Goal: Information Seeking & Learning: Learn about a topic

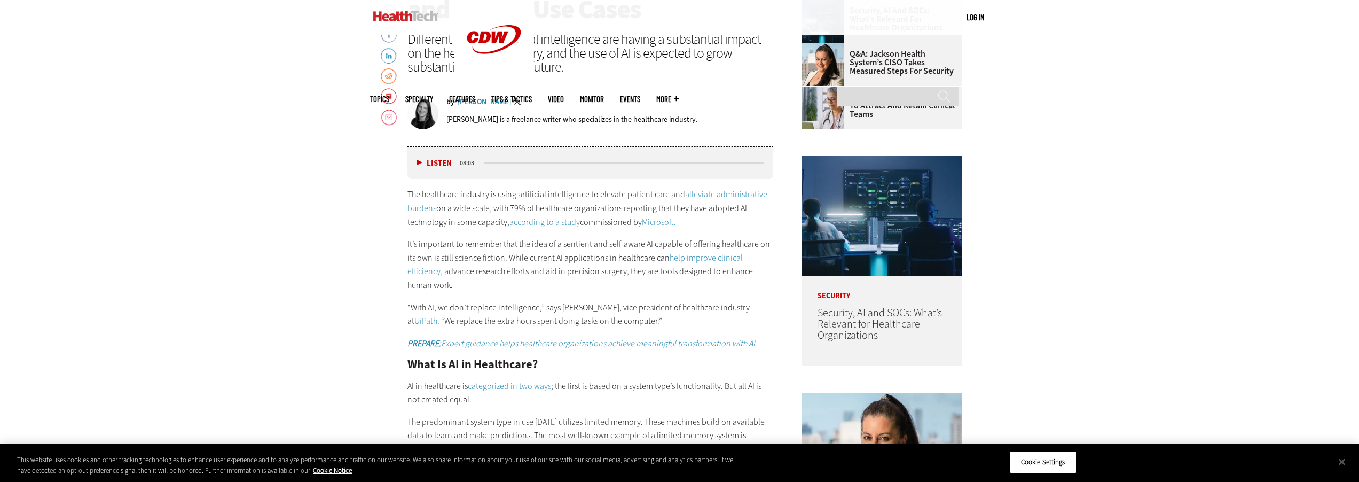
scroll to position [660, 0]
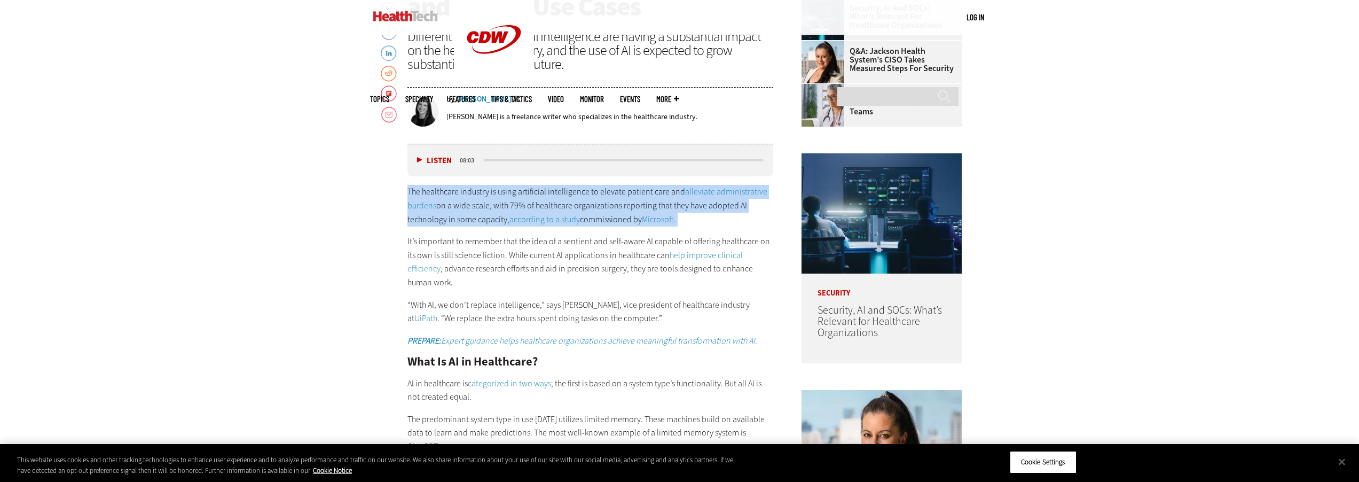
drag, startPoint x: 406, startPoint y: 190, endPoint x: 684, endPoint y: 225, distance: 280.3
click at [684, 225] on p "The healthcare industry is using artificial intelligence to elevate patient car…" at bounding box center [590, 205] width 366 height 41
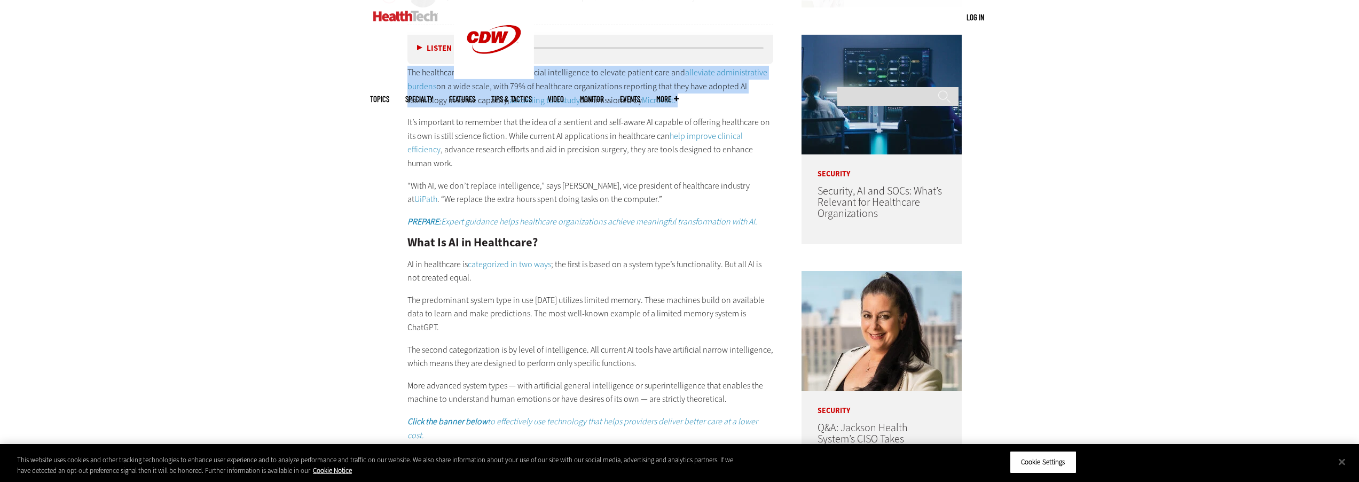
scroll to position [778, 0]
copy p "The healthcare industry is using artificial intelligence to elevate patient car…"
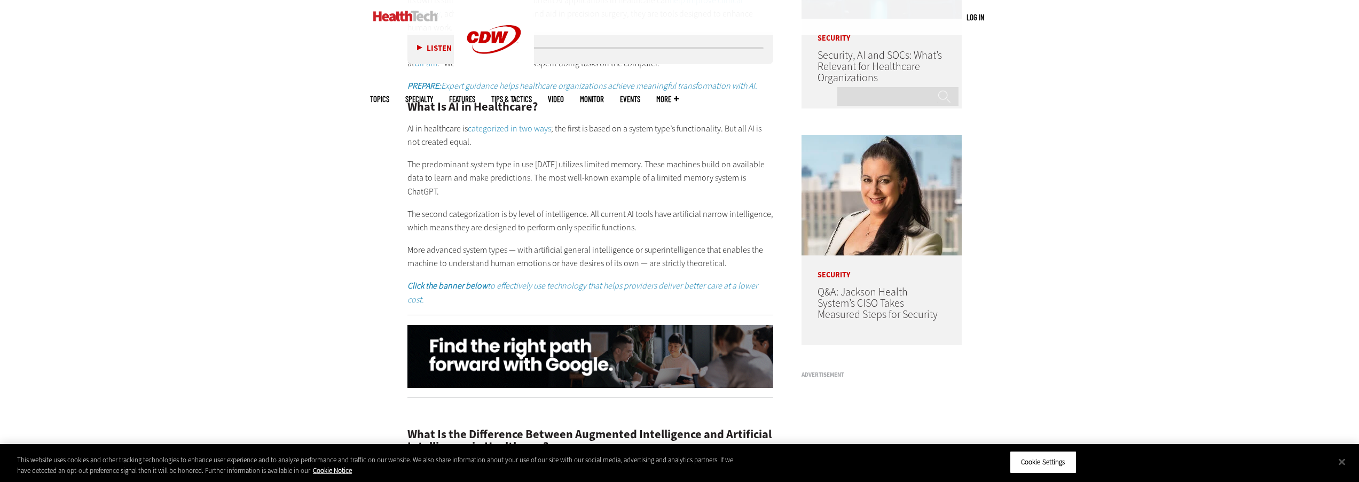
scroll to position [919, 0]
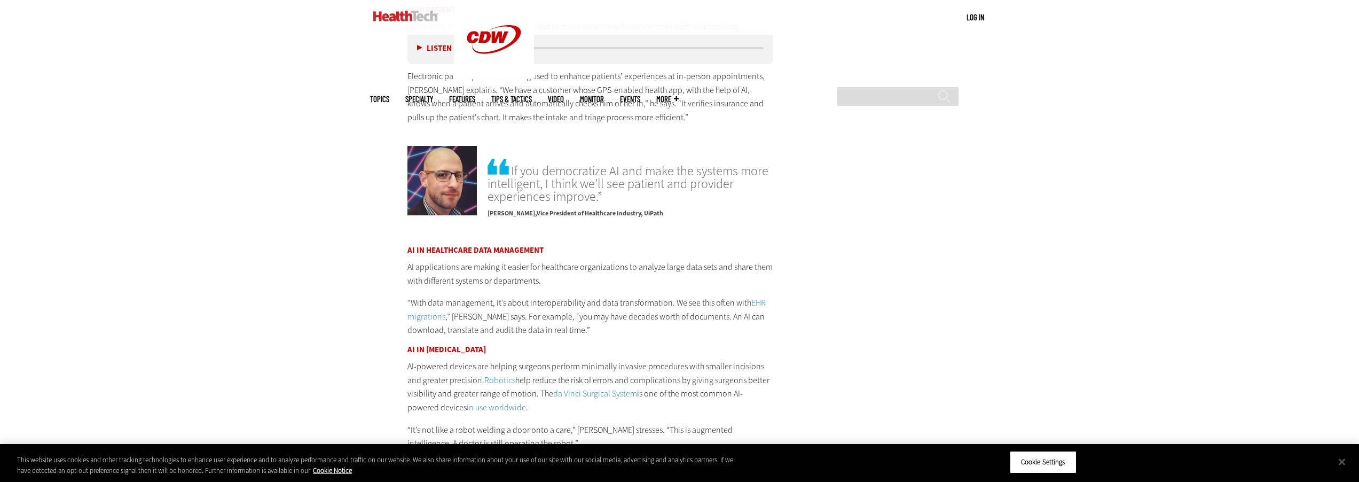
scroll to position [1929, 0]
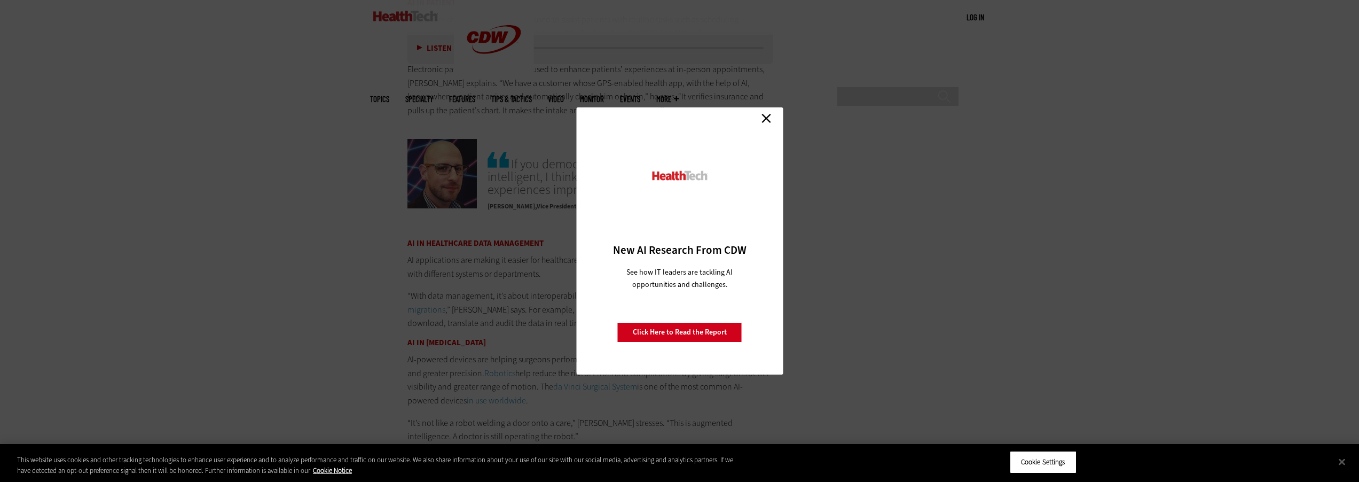
click at [766, 120] on link "Close" at bounding box center [766, 118] width 16 height 16
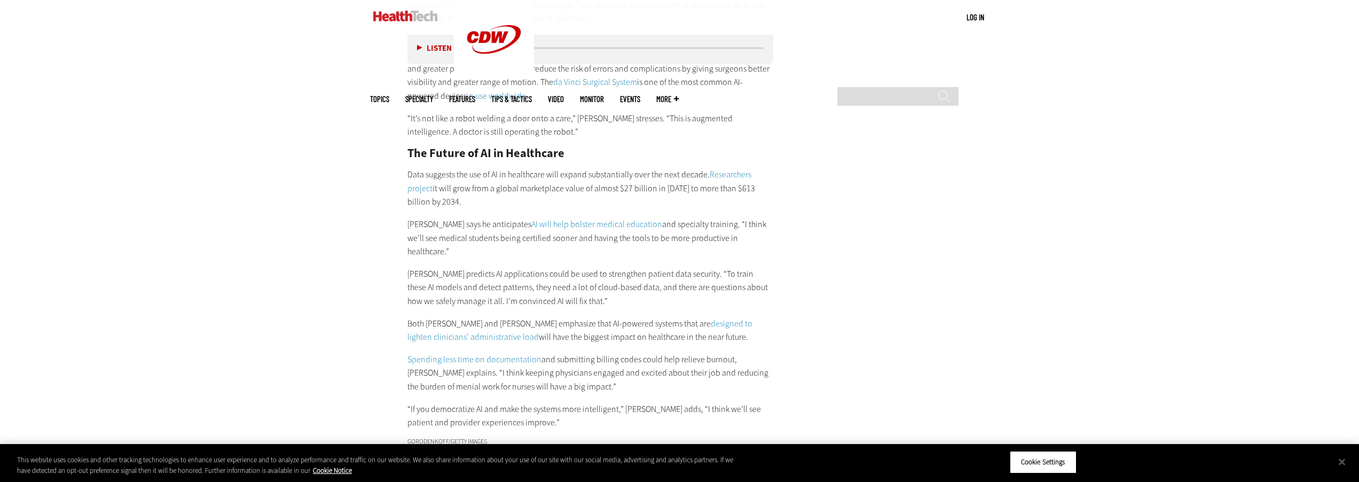
scroll to position [2237, 0]
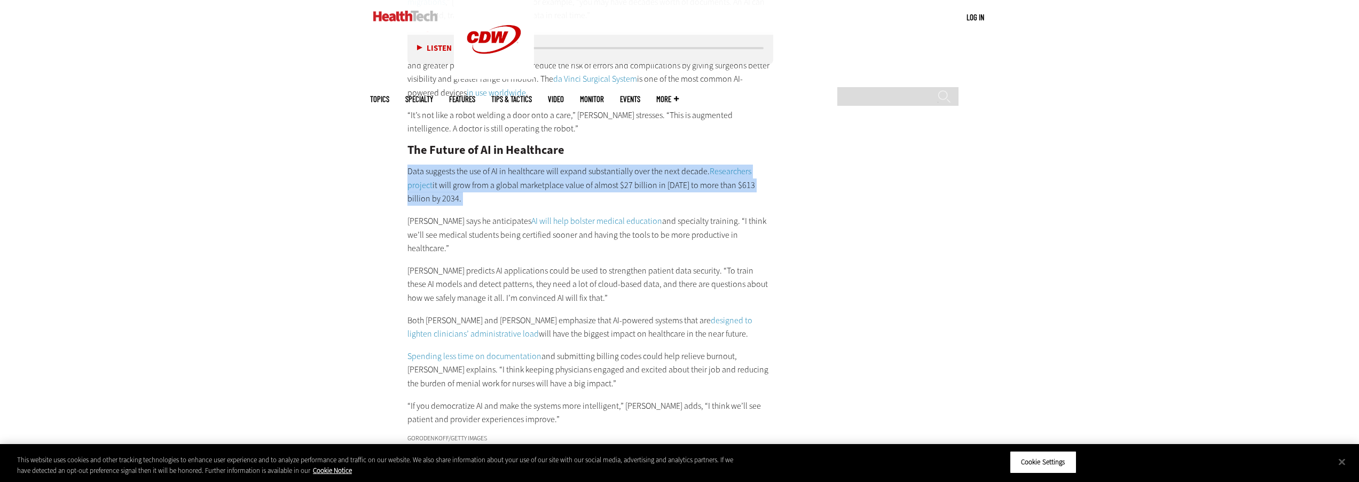
drag, startPoint x: 407, startPoint y: 141, endPoint x: 477, endPoint y: 179, distance: 79.8
click at [477, 179] on div "AI in Healthcare Data Management AI applications are making it easier for healt…" at bounding box center [590, 179] width 366 height 494
copy div "Data suggests the use of AI in healthcare will expand substantially over the ne…"
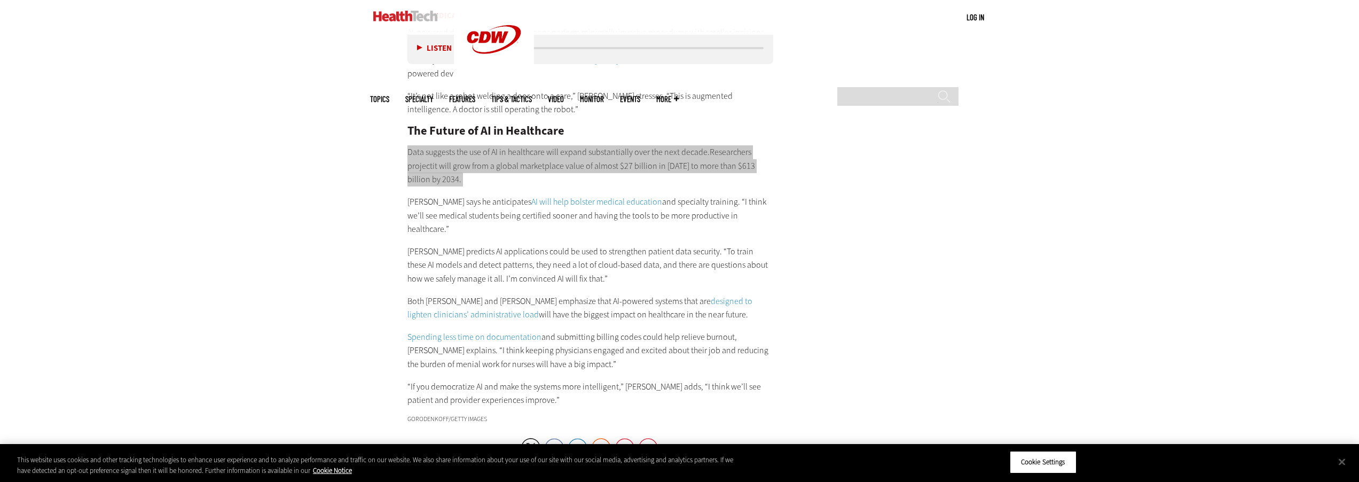
scroll to position [2252, 0]
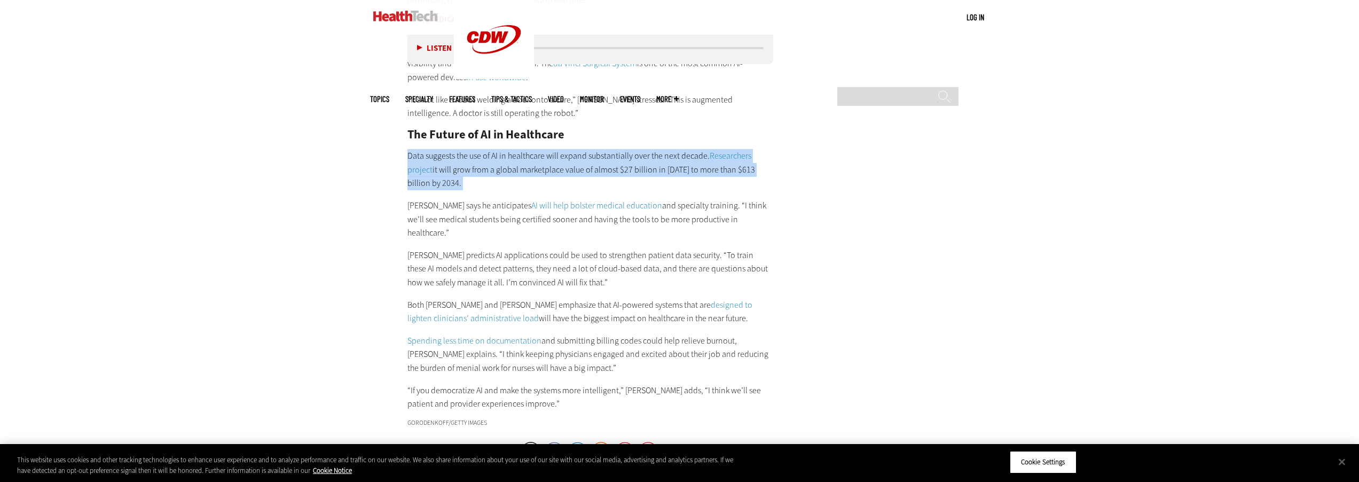
drag, startPoint x: 566, startPoint y: 264, endPoint x: 691, endPoint y: 274, distance: 125.3
click at [691, 298] on p "Both [PERSON_NAME] and [PERSON_NAME] emphasize that AI-powered systems that are…" at bounding box center [590, 311] width 366 height 27
copy p "AI-powered systems that are designed to lighten clinicians’ administrative load…"
